Goal: Find specific page/section: Find specific page/section

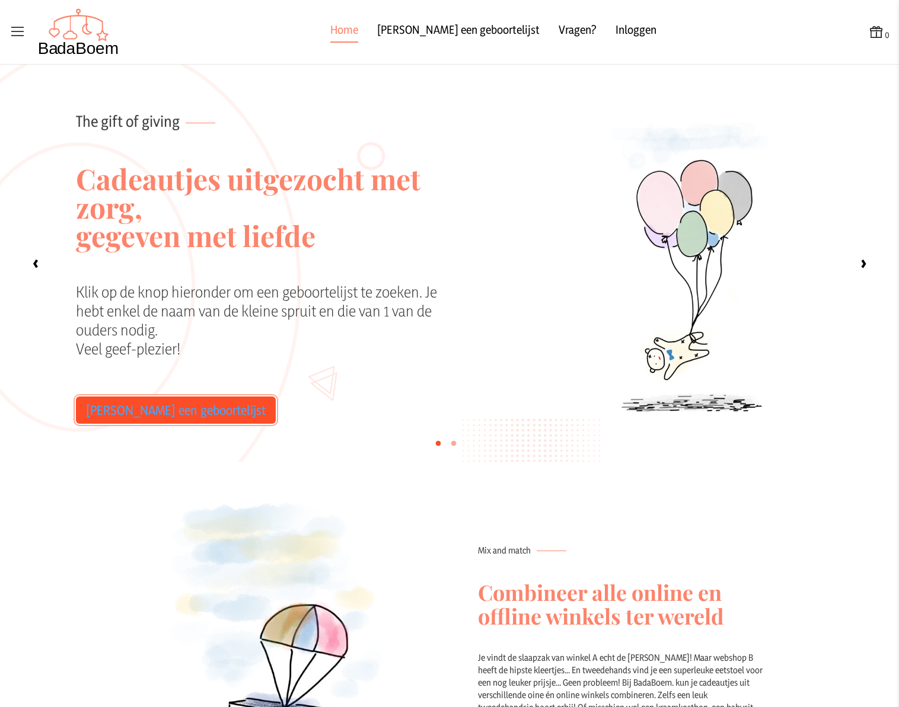
click at [180, 400] on link "[PERSON_NAME] een geboortelijst" at bounding box center [176, 410] width 200 height 27
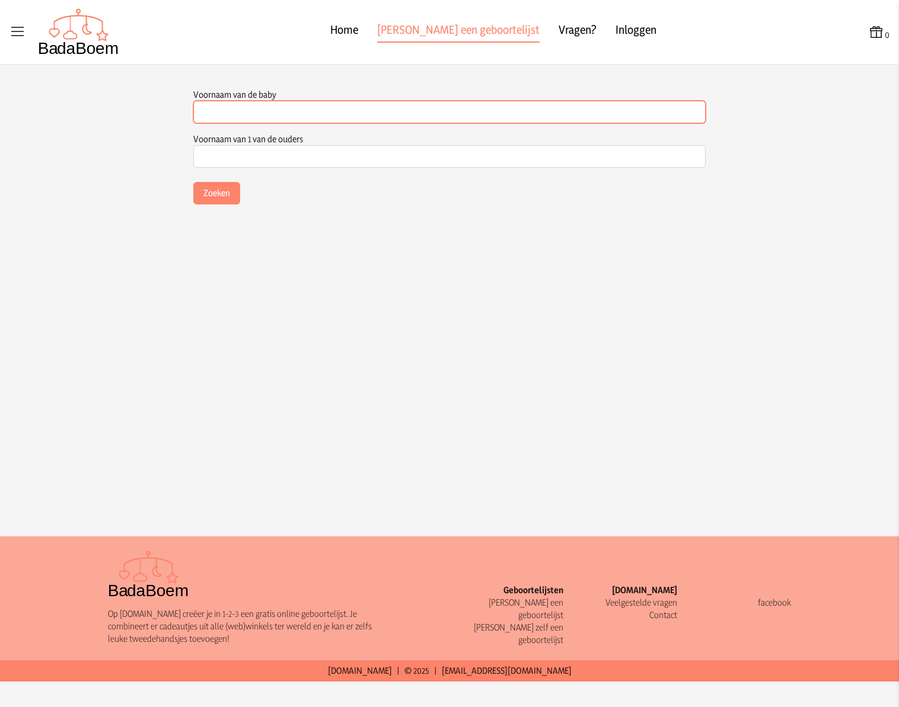
click at [254, 112] on input "Voornaam van de baby" at bounding box center [449, 112] width 512 height 23
type input "mone"
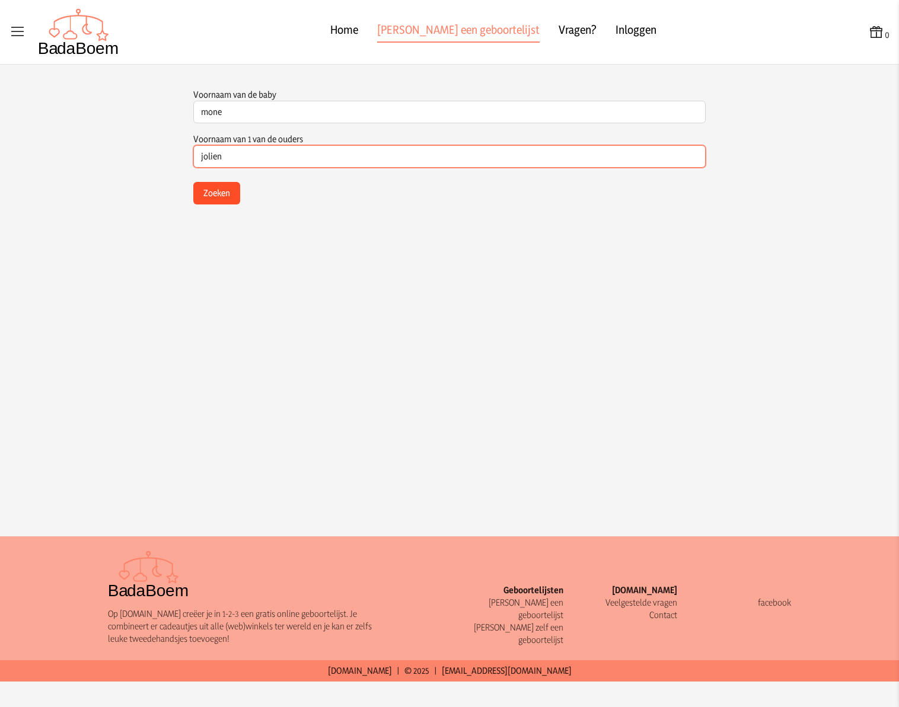
type input "jolien"
click at [231, 203] on button "Zoeken" at bounding box center [216, 193] width 47 height 23
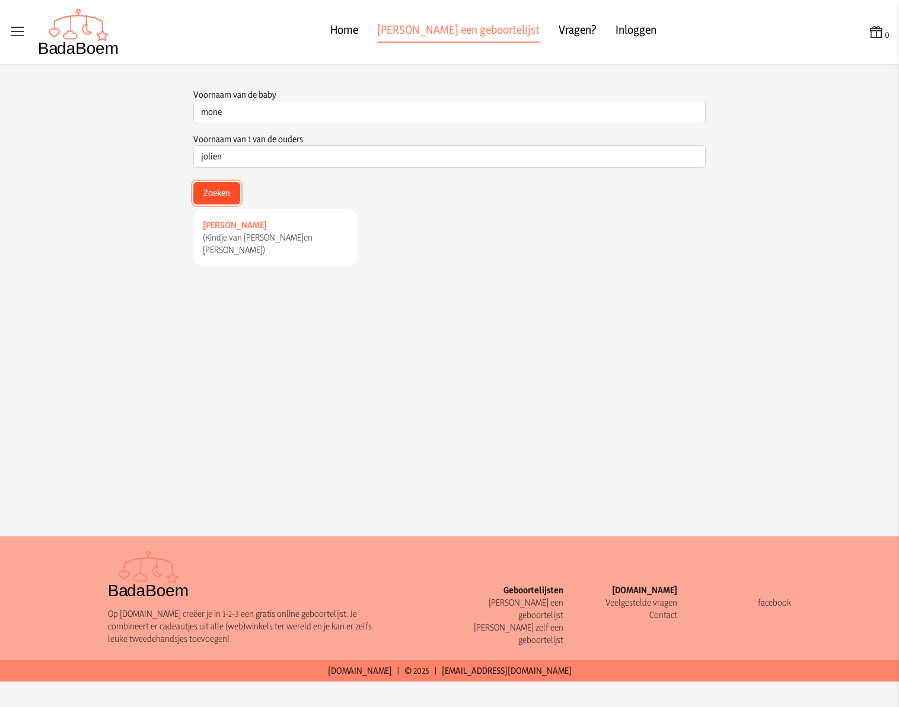
click at [230, 198] on button "Zoeken" at bounding box center [216, 193] width 47 height 23
click at [233, 222] on span "[PERSON_NAME]" at bounding box center [235, 224] width 64 height 11
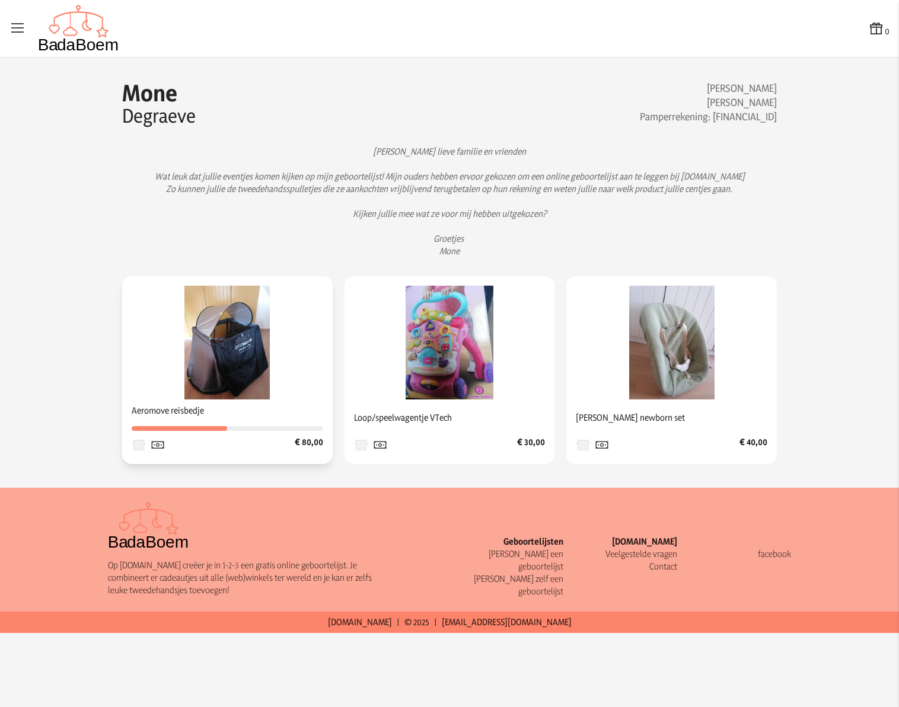
click at [235, 332] on img at bounding box center [227, 343] width 114 height 114
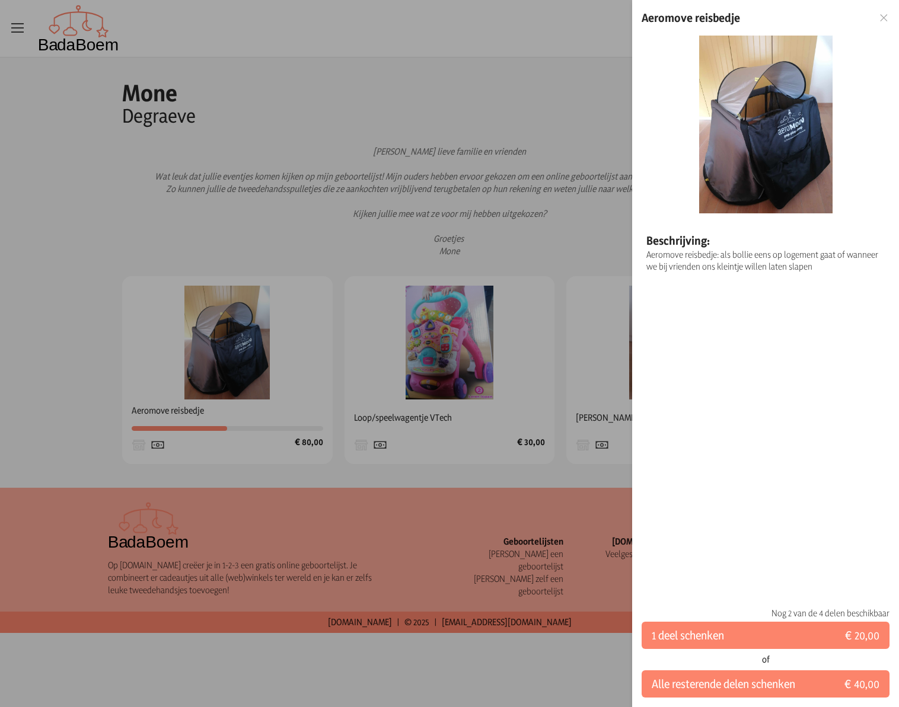
click at [749, 168] on img at bounding box center [765, 125] width 133 height 178
click at [883, 19] on icon at bounding box center [883, 18] width 11 height 8
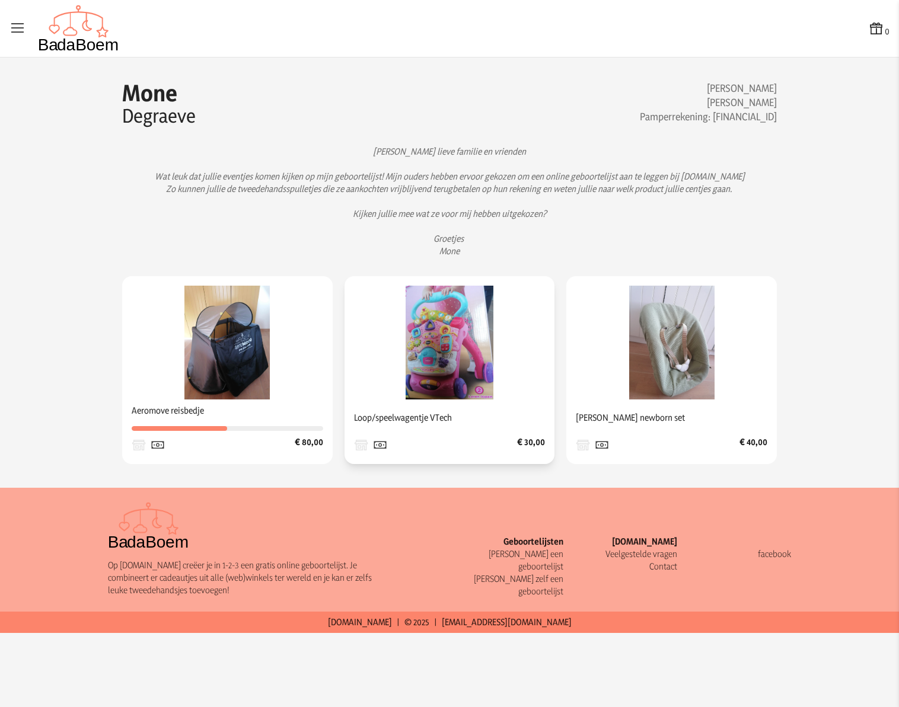
click at [468, 308] on img at bounding box center [449, 343] width 114 height 114
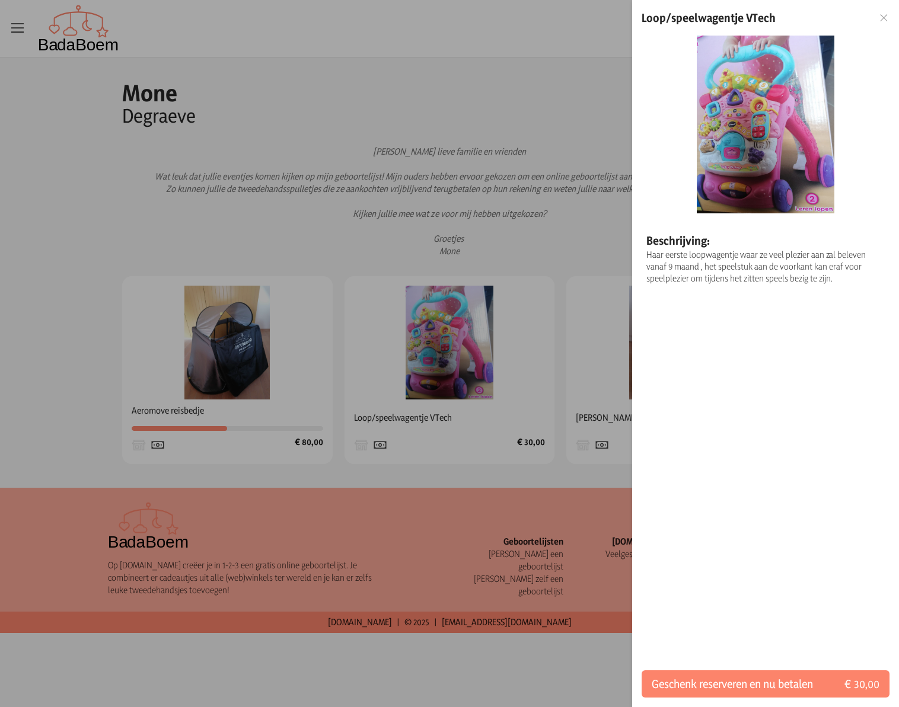
click at [748, 117] on img at bounding box center [765, 125] width 138 height 178
click at [880, 14] on icon at bounding box center [883, 18] width 11 height 8
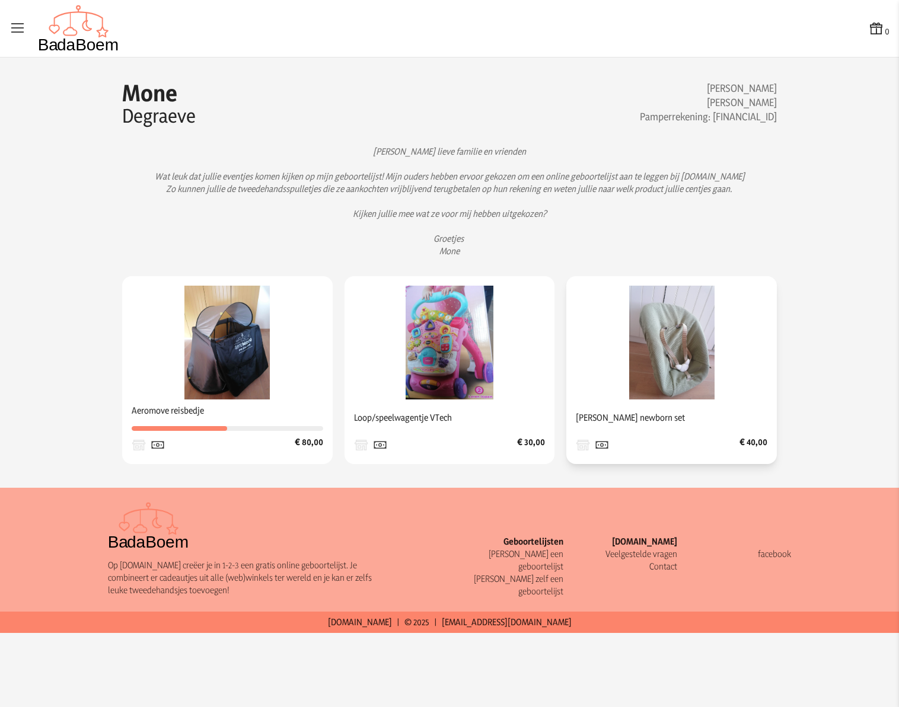
click at [650, 335] on img at bounding box center [672, 343] width 114 height 114
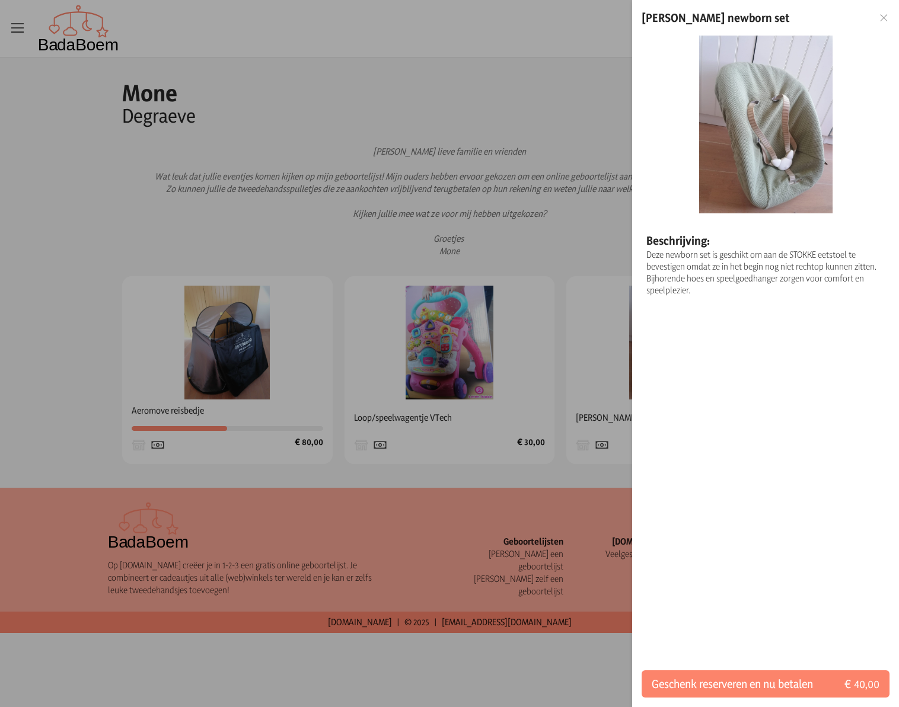
click at [315, 232] on div at bounding box center [449, 353] width 899 height 707
